Goal: Find specific page/section: Find specific page/section

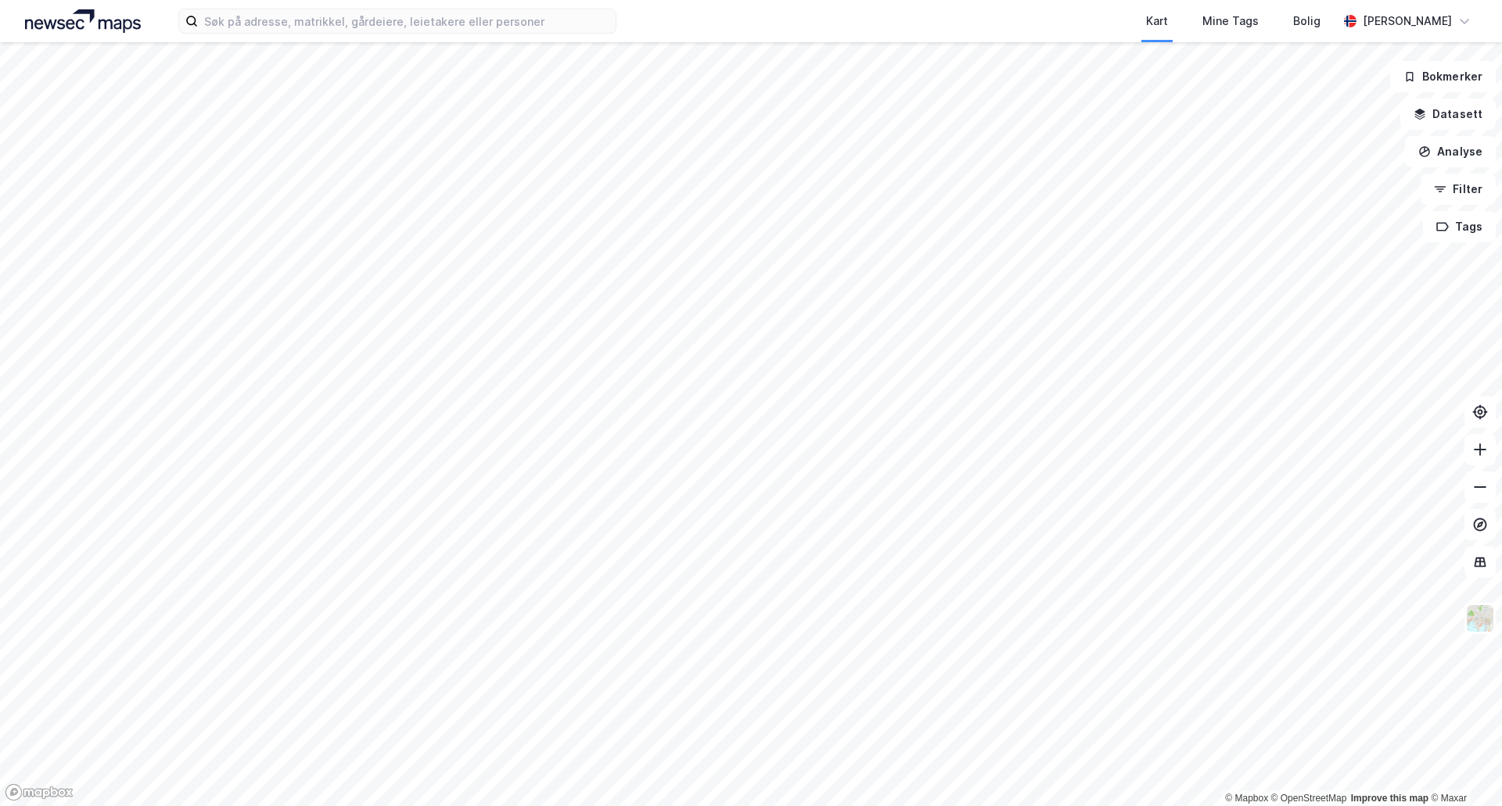
click at [267, 35] on div "Kart Mine Tags Bolig [PERSON_NAME]" at bounding box center [751, 21] width 1502 height 42
click at [269, 24] on input at bounding box center [407, 20] width 418 height 23
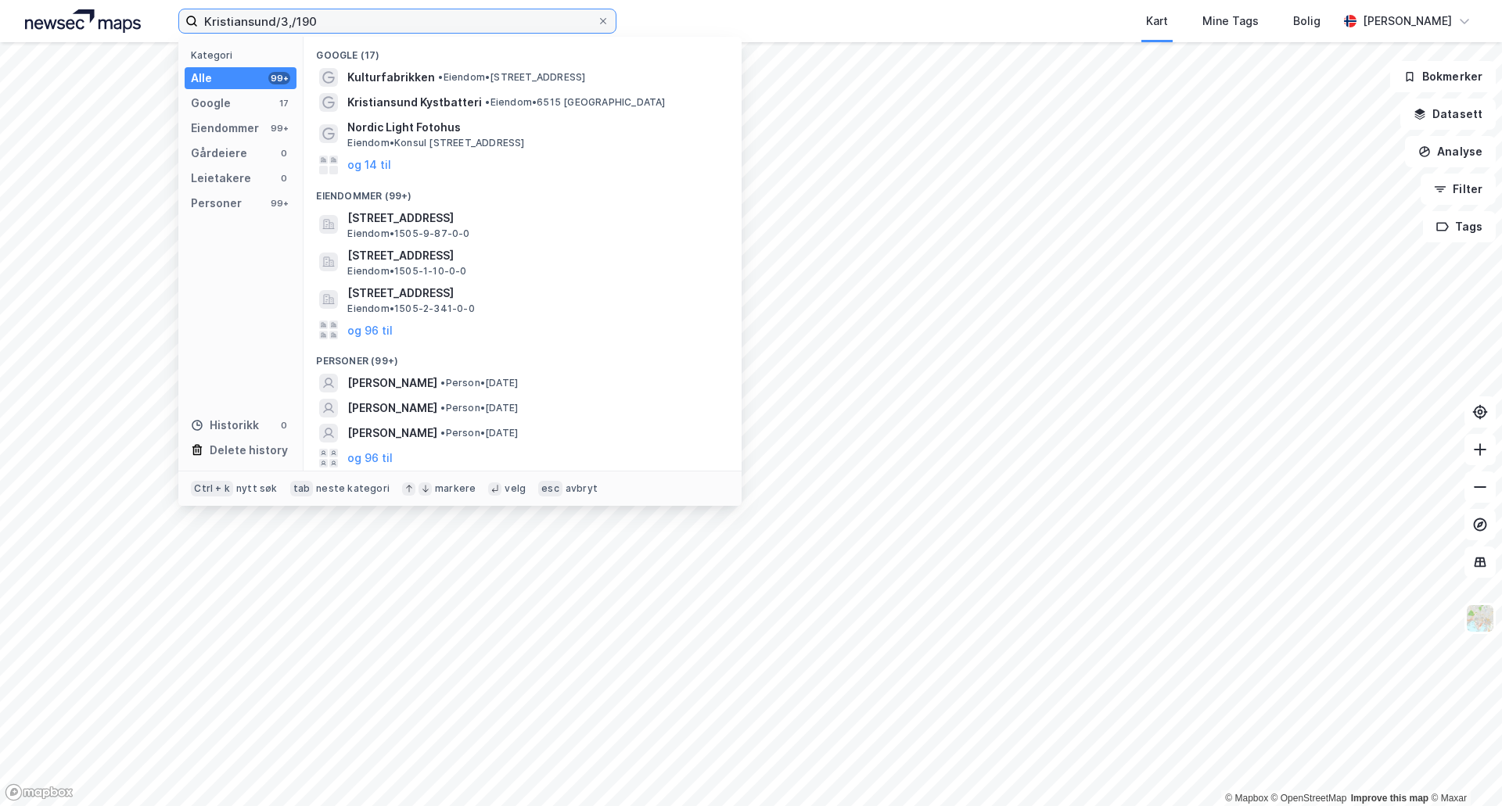
drag, startPoint x: 328, startPoint y: 19, endPoint x: 149, endPoint y: 22, distance: 179.1
click at [149, 22] on div "Kristiansund/3,/190 Kategori Alle 99+ Google 17 Eiendommer 99+ Gårdeiere 0 Leie…" at bounding box center [751, 21] width 1502 height 42
click at [292, 27] on input "Kristiansund/3,/190" at bounding box center [397, 20] width 399 height 23
click at [292, 15] on input "Kristiansund/3,/190" at bounding box center [397, 20] width 399 height 23
click at [289, 20] on input "Kristiansund/3,/190" at bounding box center [397, 20] width 399 height 23
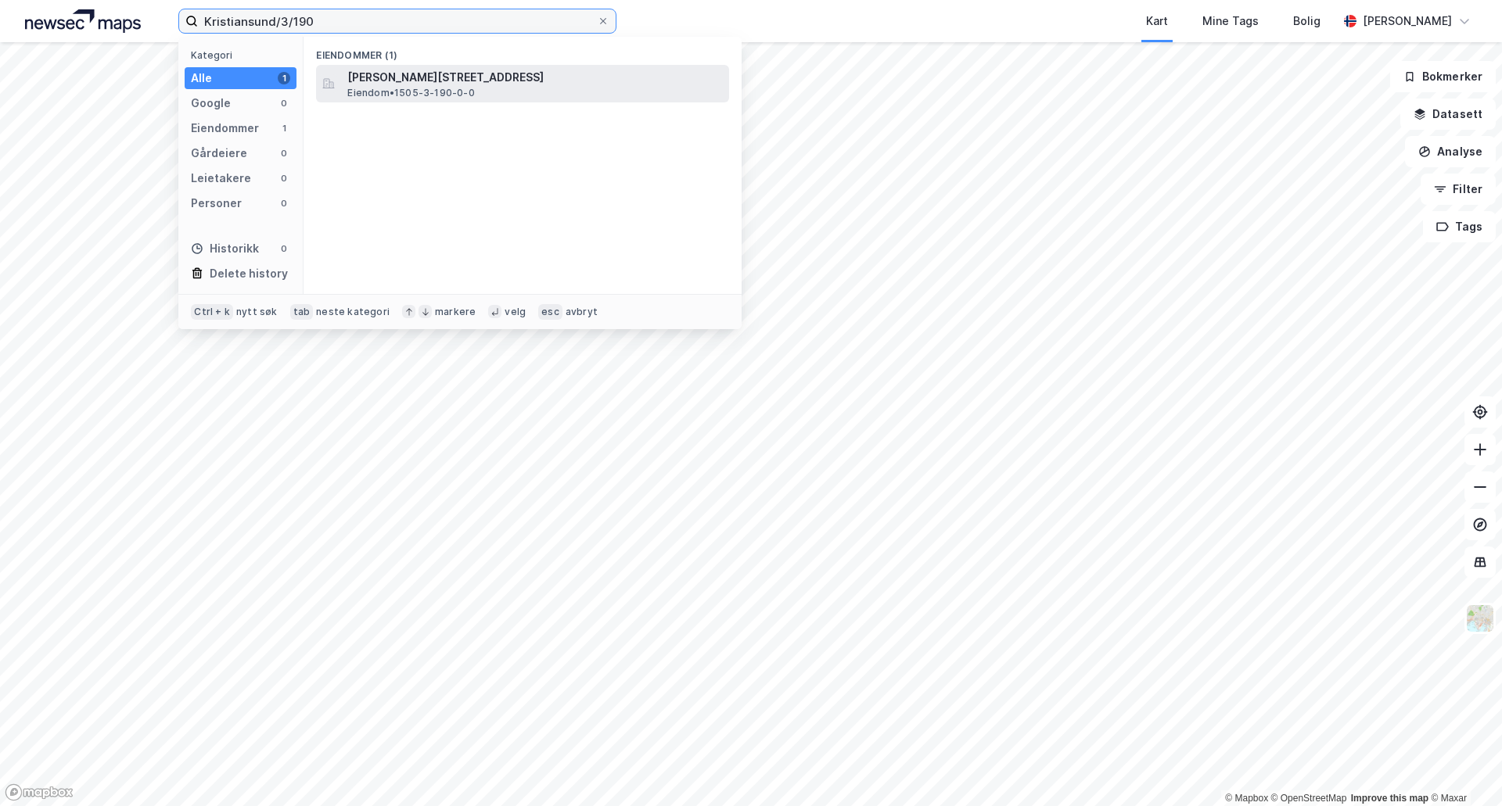
type input "Kristiansund/3/190"
click at [472, 80] on span "[PERSON_NAME][STREET_ADDRESS]" at bounding box center [534, 77] width 375 height 19
